Goal: Task Accomplishment & Management: Manage account settings

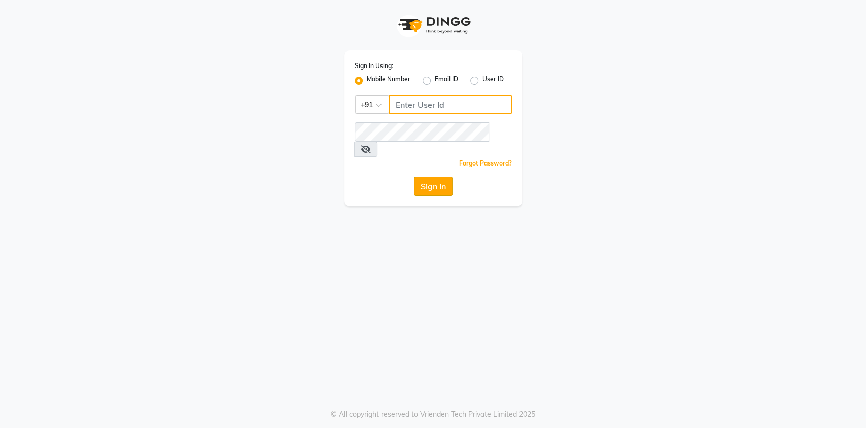
type input "7032417371"
click at [444, 177] on button "Sign In" at bounding box center [433, 186] width 39 height 19
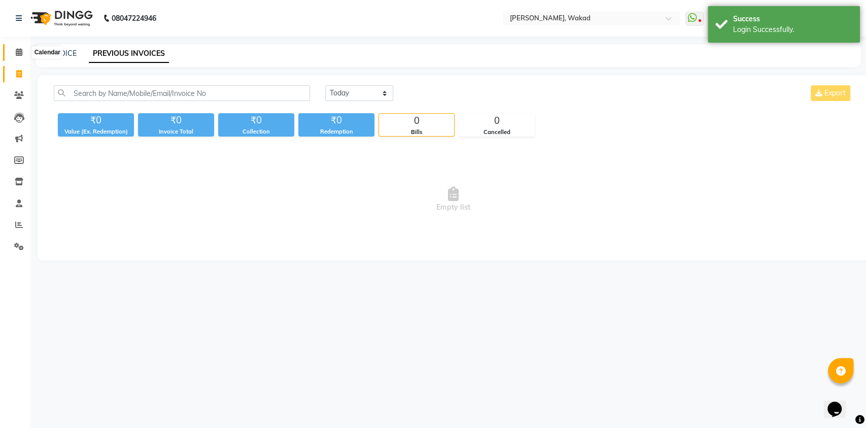
click at [20, 54] on icon at bounding box center [19, 52] width 7 height 8
click at [16, 75] on icon at bounding box center [19, 74] width 6 height 8
select select "service"
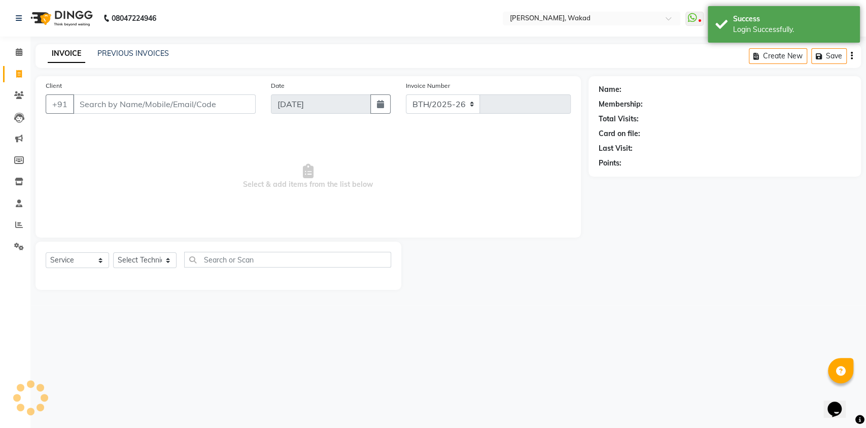
select select "7711"
type input "0600"
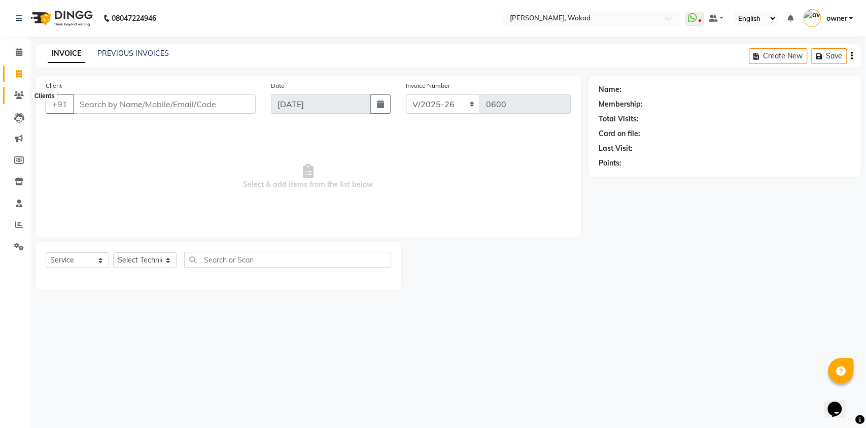
click at [11, 96] on span at bounding box center [19, 96] width 18 height 12
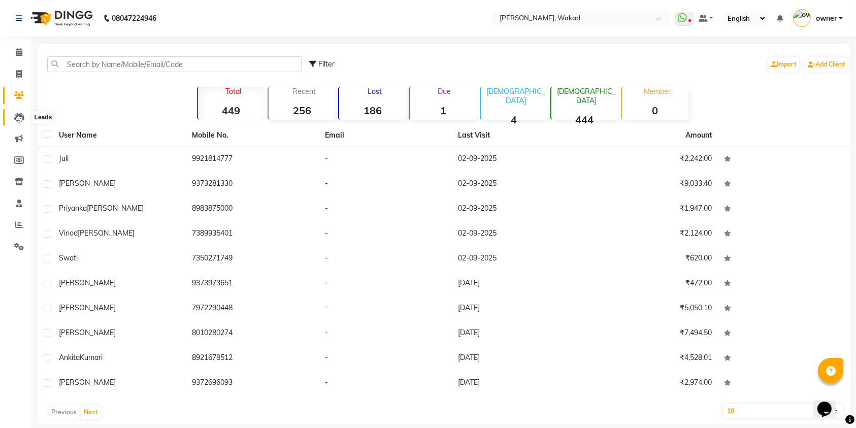
click at [13, 116] on span at bounding box center [19, 118] width 18 height 12
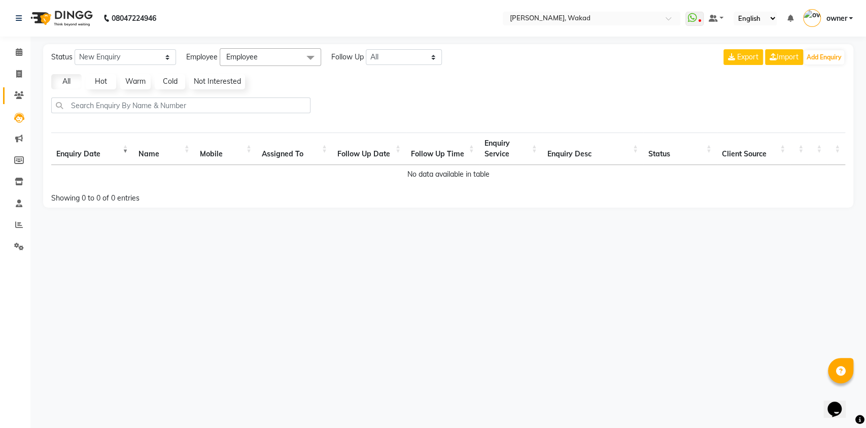
click at [16, 89] on link "Clients" at bounding box center [15, 95] width 24 height 17
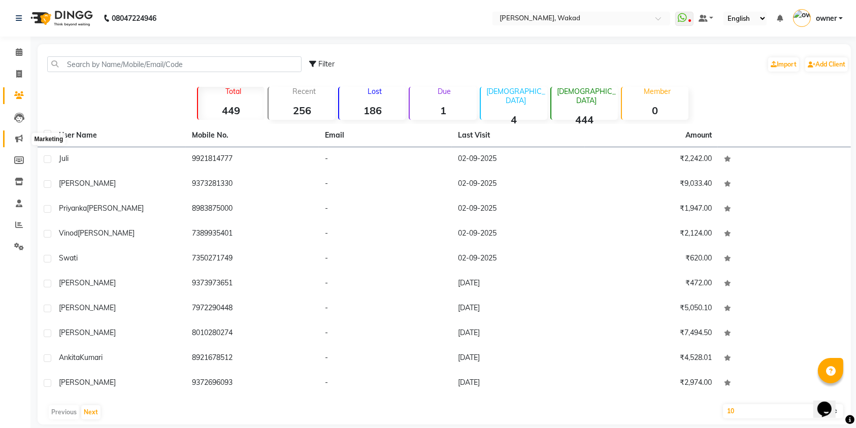
click at [18, 143] on span at bounding box center [19, 139] width 18 height 12
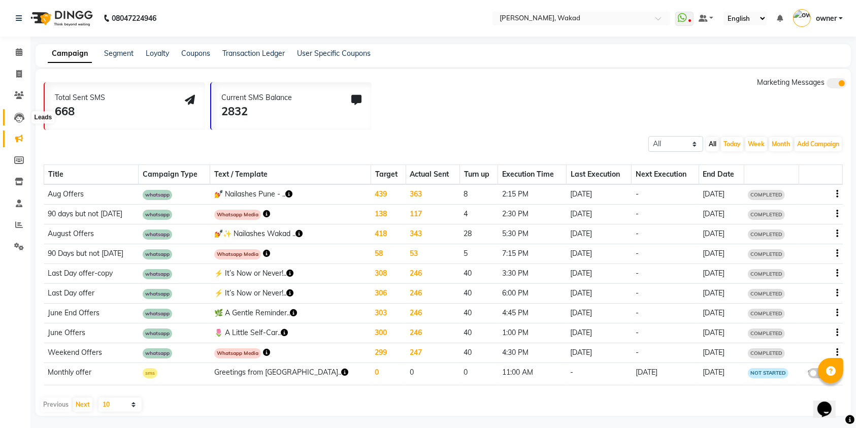
click at [21, 113] on icon at bounding box center [19, 118] width 10 height 10
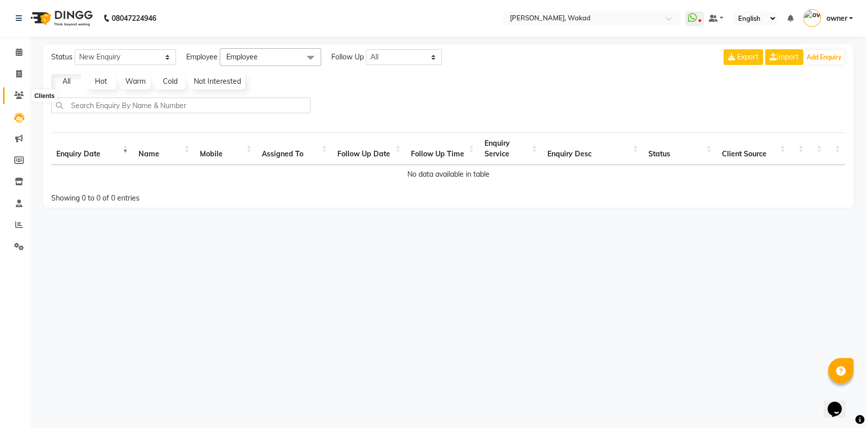
click at [21, 95] on icon at bounding box center [19, 95] width 10 height 8
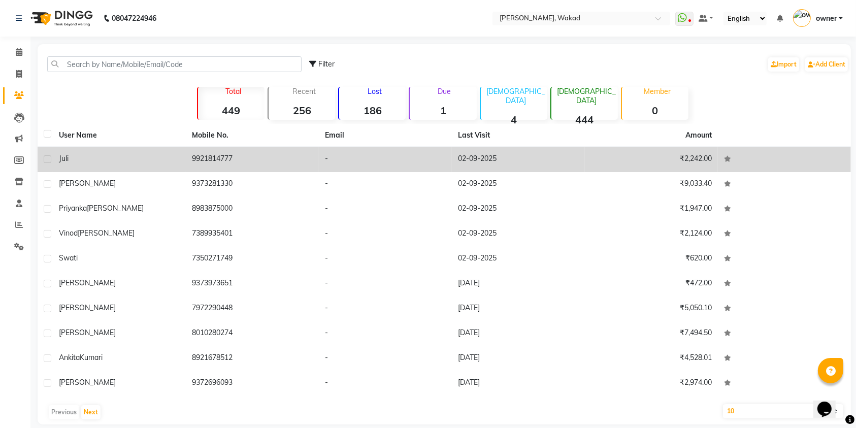
click at [103, 162] on div "juli" at bounding box center [119, 158] width 121 height 11
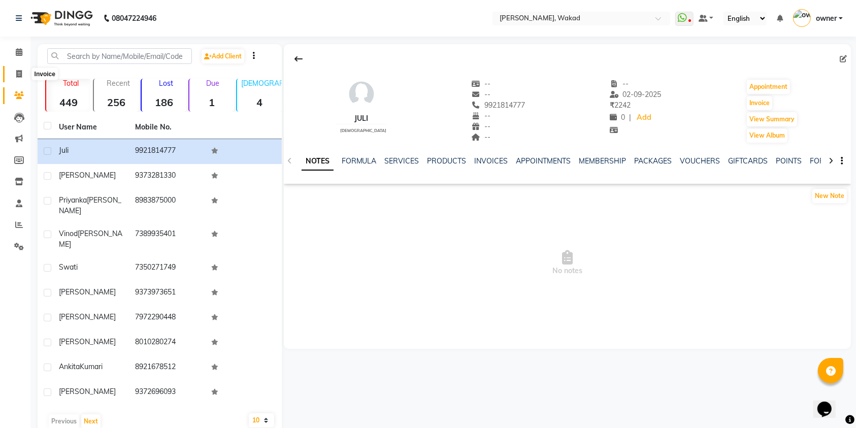
click at [16, 79] on span at bounding box center [19, 75] width 18 height 12
select select "service"
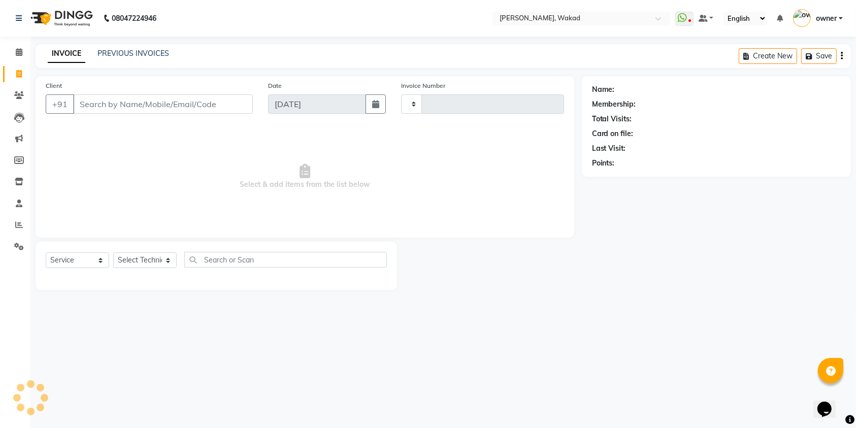
type input "0600"
select select "7711"
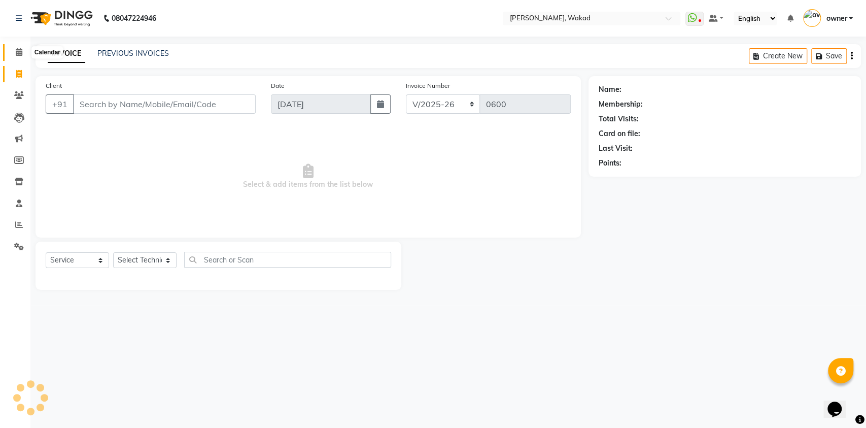
click at [15, 55] on span at bounding box center [19, 53] width 18 height 12
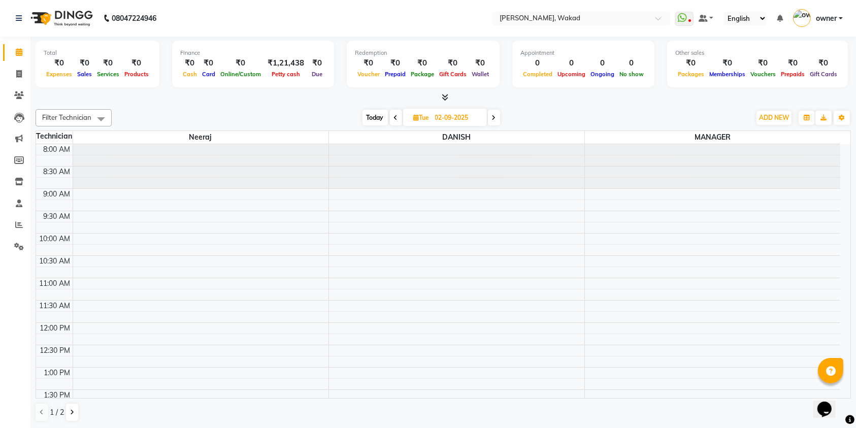
click at [15, 55] on span at bounding box center [19, 53] width 18 height 12
click at [17, 71] on icon at bounding box center [19, 74] width 6 height 8
select select "service"
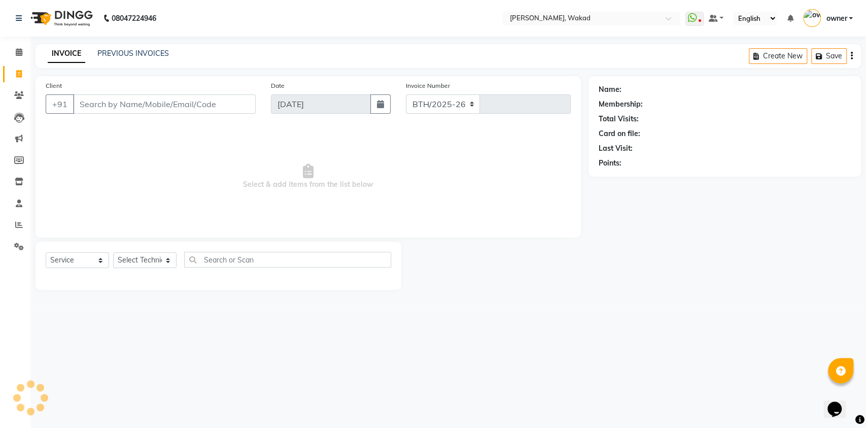
select select "7711"
type input "0600"
click at [117, 54] on link "PREVIOUS INVOICES" at bounding box center [133, 53] width 72 height 9
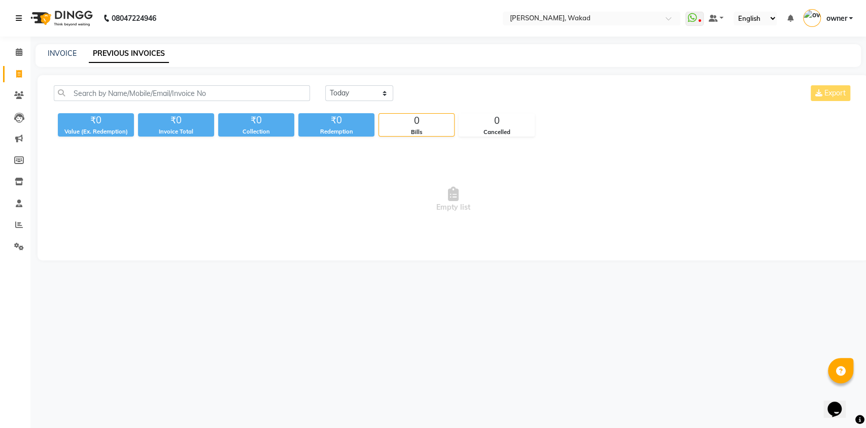
click at [20, 20] on icon at bounding box center [19, 18] width 6 height 7
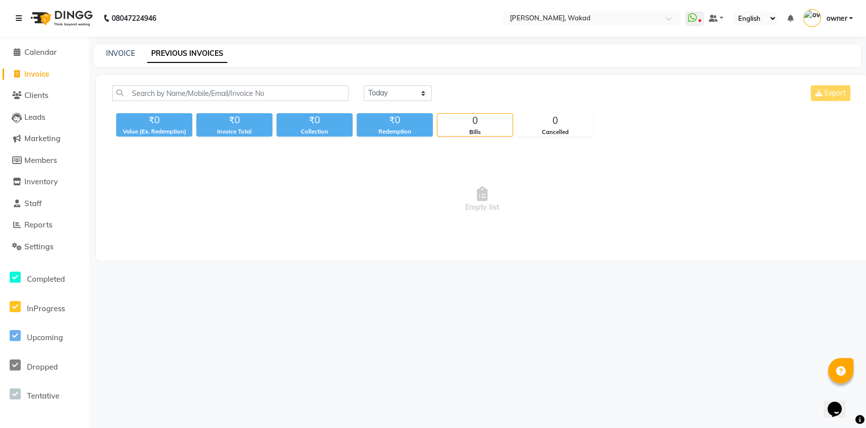
click at [20, 20] on icon at bounding box center [19, 18] width 6 height 7
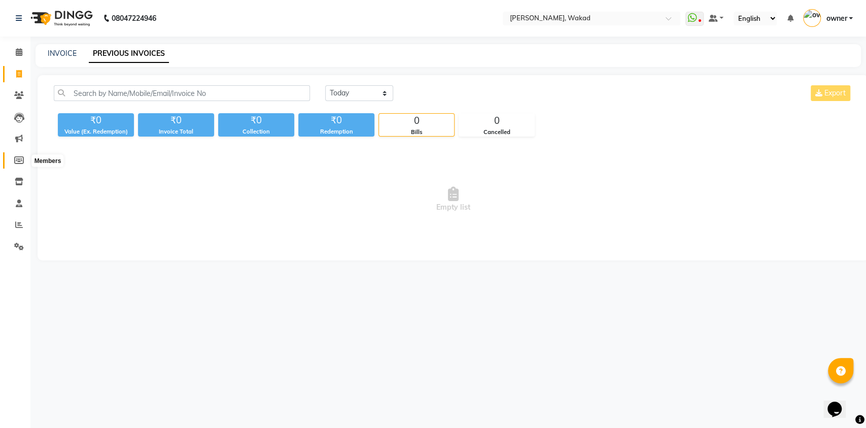
click at [17, 160] on icon at bounding box center [19, 160] width 10 height 8
select select
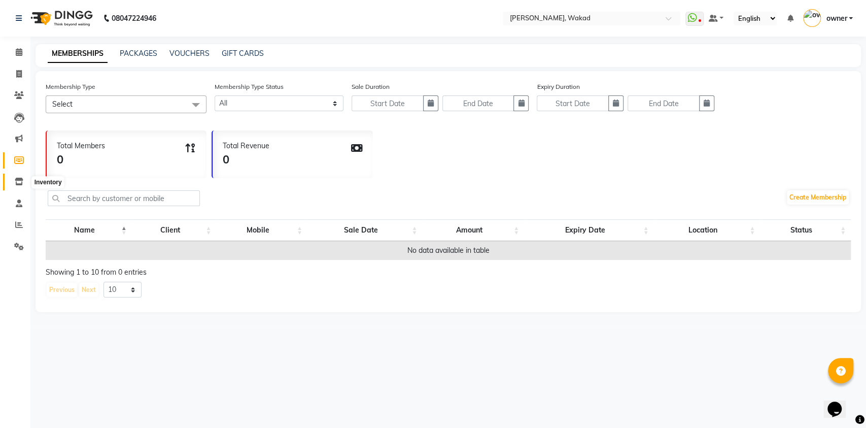
click at [16, 182] on icon at bounding box center [19, 182] width 9 height 8
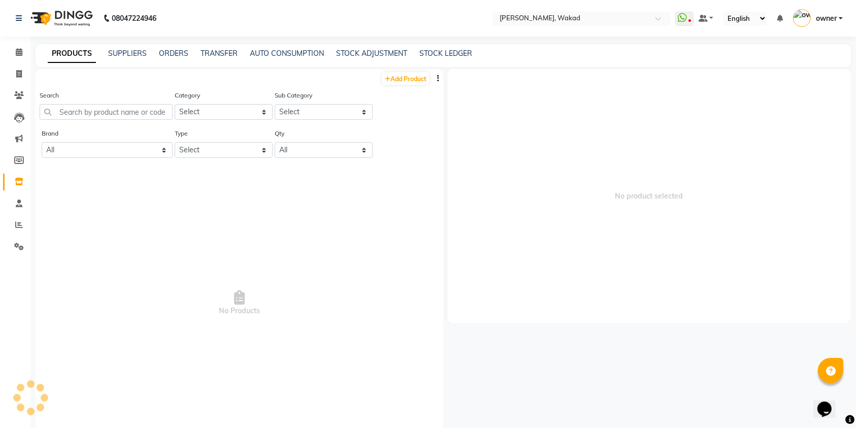
click at [16, 182] on icon at bounding box center [19, 182] width 9 height 8
click at [19, 207] on icon at bounding box center [19, 203] width 7 height 8
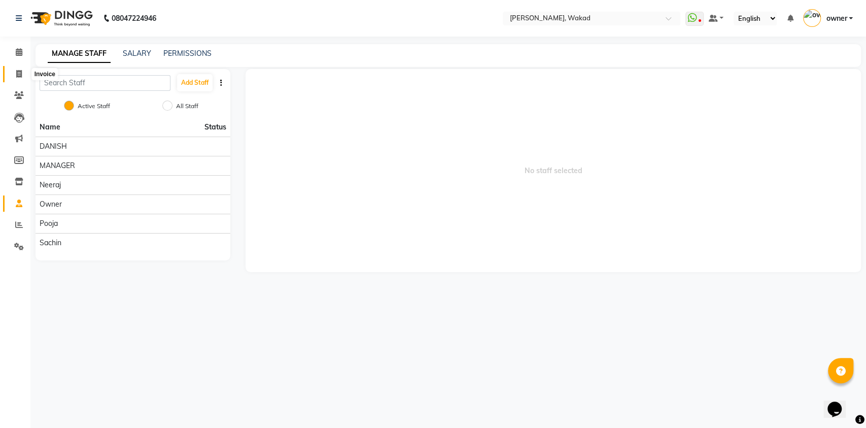
click at [17, 75] on icon at bounding box center [19, 74] width 6 height 8
select select "service"
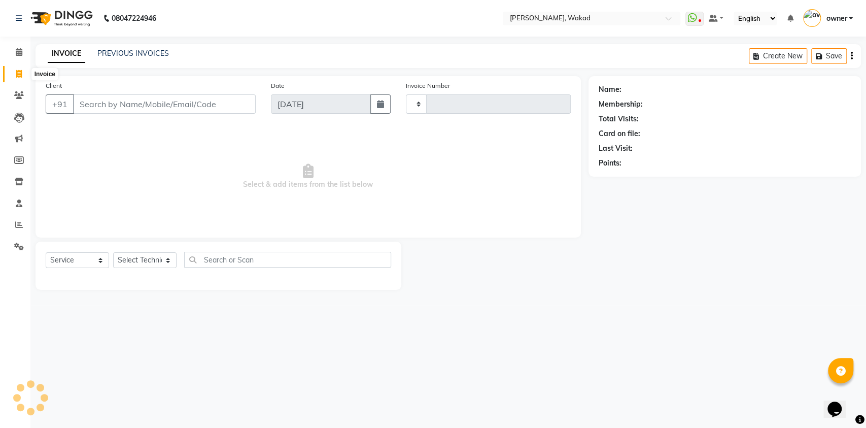
type input "0600"
select select "7711"
click at [17, 59] on link "Calendar" at bounding box center [15, 52] width 24 height 17
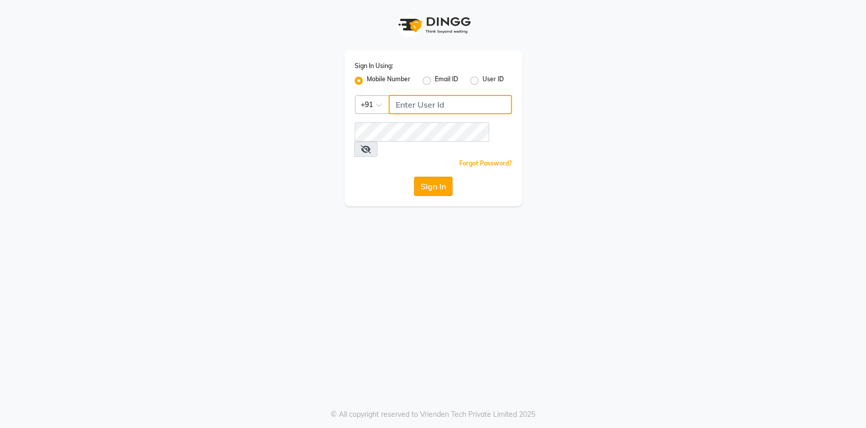
type input "7032417371"
click at [427, 177] on button "Sign In" at bounding box center [433, 186] width 39 height 19
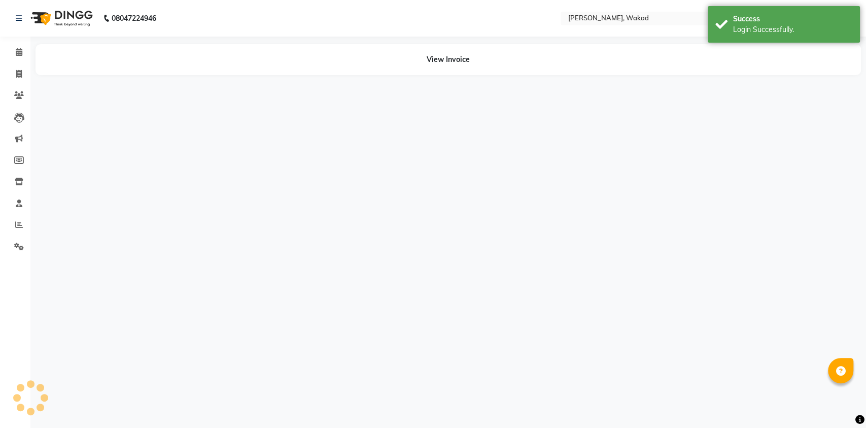
select select "en"
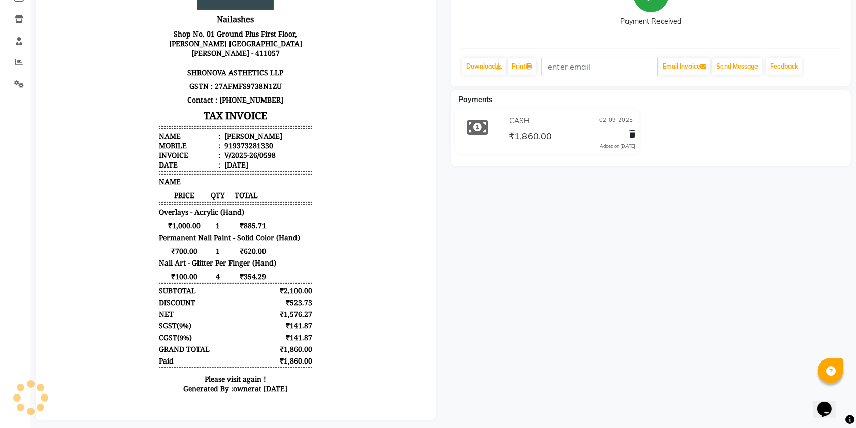
scroll to position [180, 0]
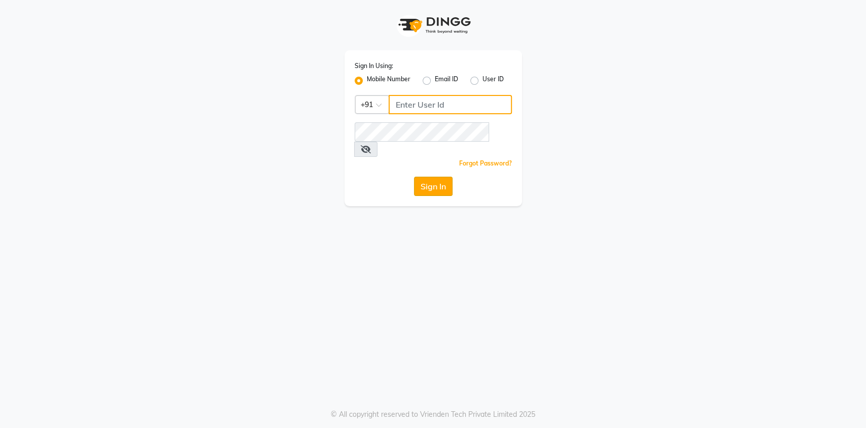
type input "7032417371"
click at [432, 177] on button "Sign In" at bounding box center [433, 186] width 39 height 19
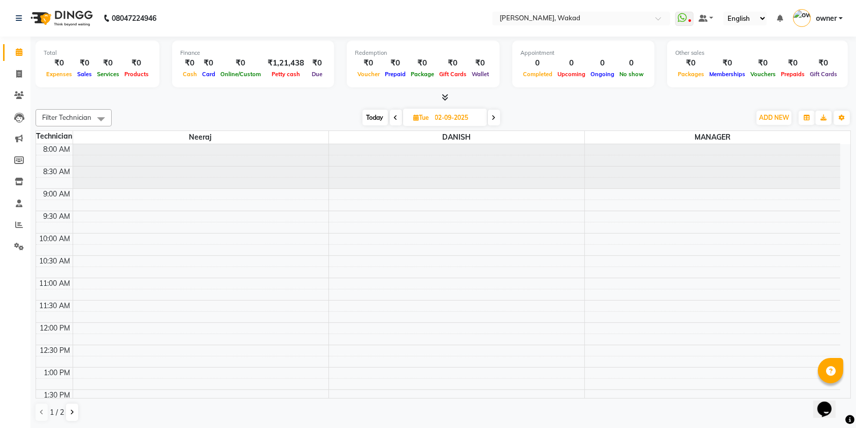
scroll to position [1, 0]
